Goal: Navigation & Orientation: Find specific page/section

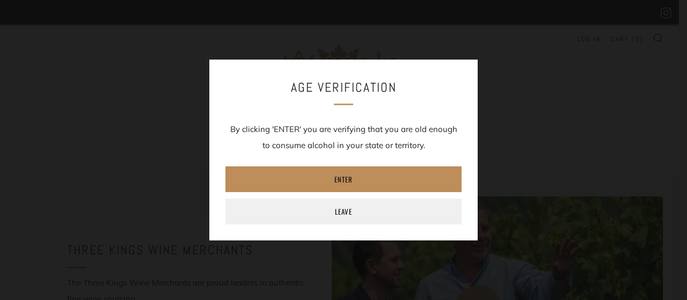
click at [351, 180] on link "Enter" at bounding box center [344, 180] width 236 height 26
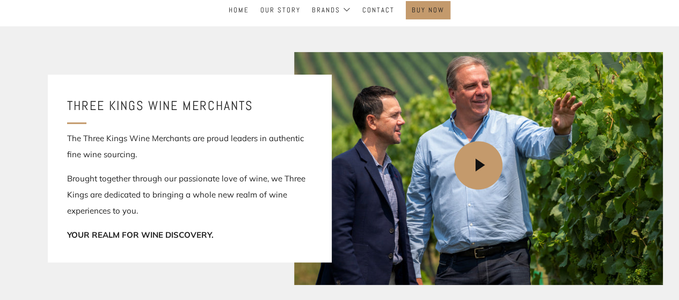
scroll to position [161, 0]
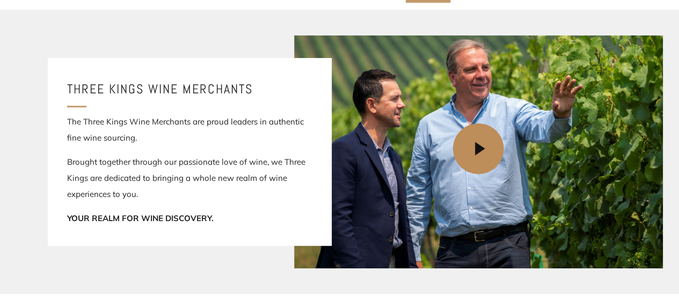
click at [483, 150] on icon at bounding box center [480, 149] width 51 height 51
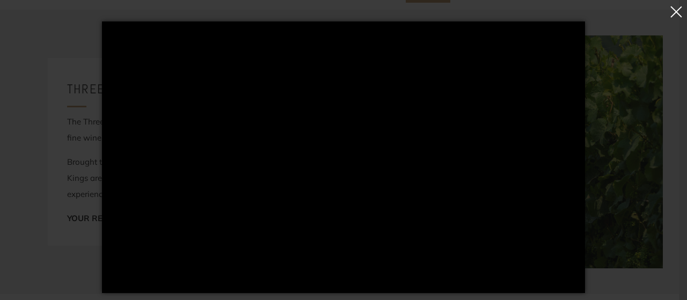
click at [679, 13] on button "button" at bounding box center [676, 14] width 15 height 24
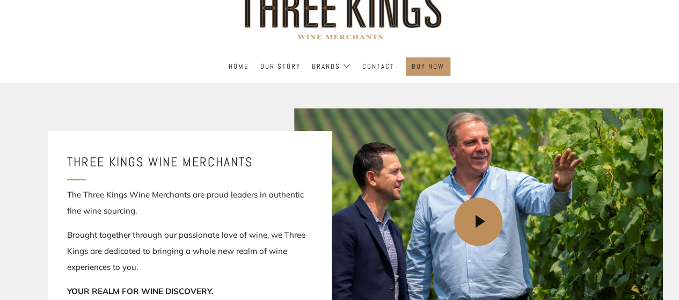
scroll to position [0, 0]
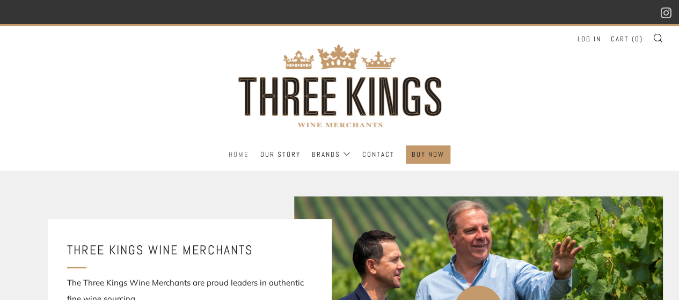
click at [240, 154] on link "Home" at bounding box center [239, 154] width 20 height 17
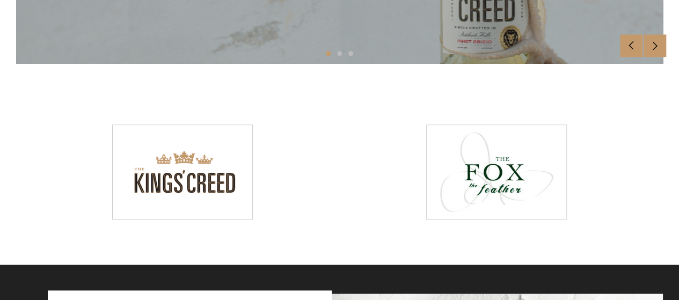
scroll to position [455, 0]
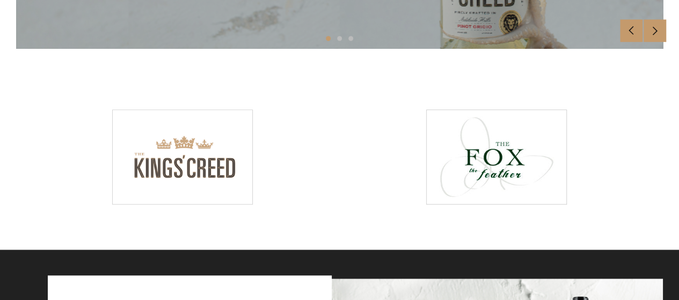
click at [197, 153] on img at bounding box center [183, 156] width 140 height 93
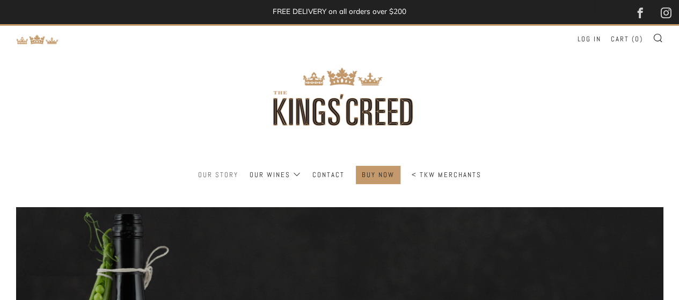
click at [210, 167] on link "Our Story" at bounding box center [218, 175] width 40 height 17
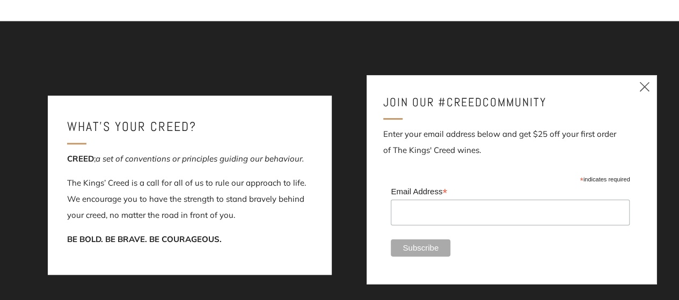
scroll to position [322, 0]
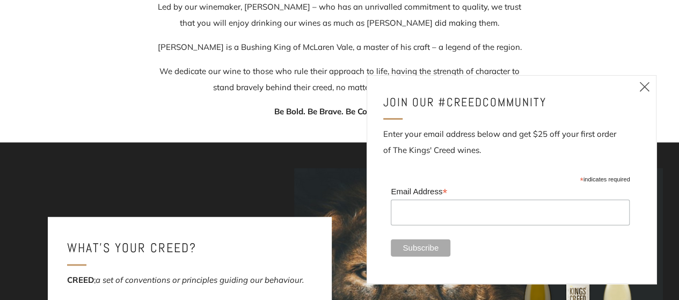
drag, startPoint x: 643, startPoint y: 86, endPoint x: 621, endPoint y: 89, distance: 22.1
click at [643, 87] on icon at bounding box center [645, 86] width 13 height 13
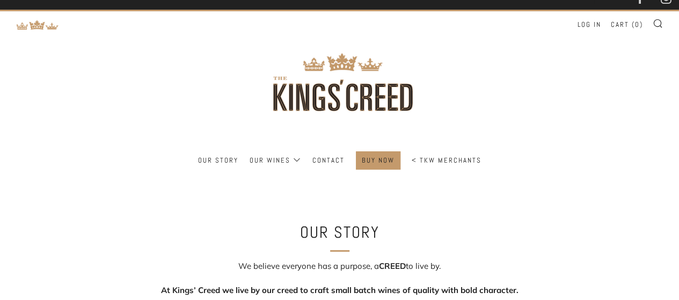
scroll to position [0, 0]
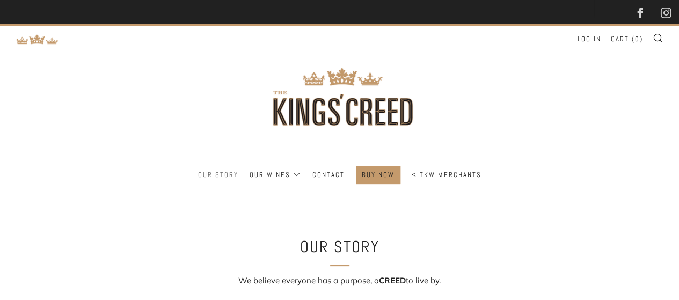
click at [222, 172] on link "Our Story" at bounding box center [218, 175] width 40 height 17
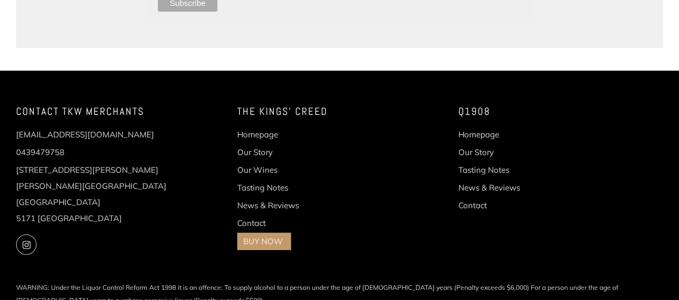
scroll to position [1396, 0]
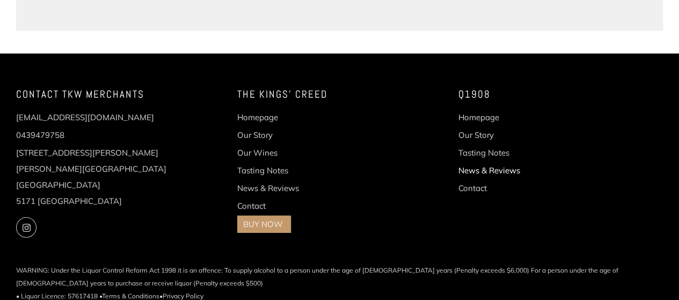
click at [478, 170] on link "News & Reviews" at bounding box center [489, 170] width 62 height 10
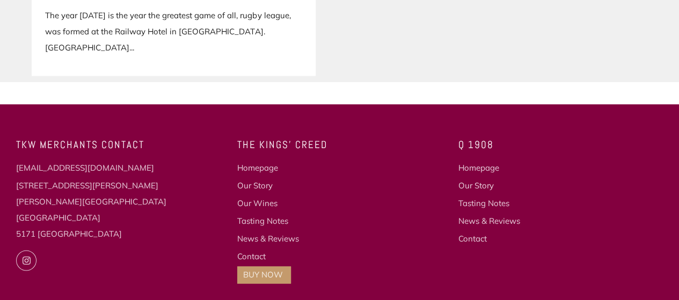
scroll to position [750, 0]
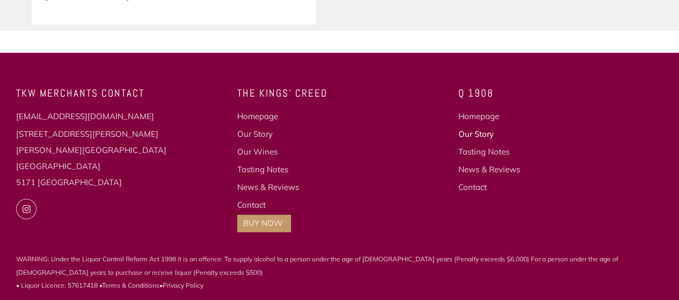
click at [478, 132] on link "Our Story" at bounding box center [475, 134] width 35 height 10
